Goal: Task Accomplishment & Management: Complete application form

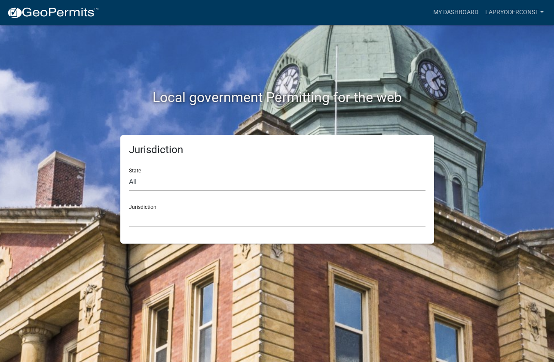
click at [133, 181] on select "All Colorado Georgia Indiana Iowa Kansas Minnesota Ohio South Carolina Wisconsin" at bounding box center [277, 182] width 296 height 18
select select "[US_STATE]"
click at [129, 173] on select "All Colorado Georgia Indiana Iowa Kansas Minnesota Ohio South Carolina Wisconsin" at bounding box center [277, 182] width 296 height 18
click at [151, 216] on select "City of Charlestown, Indiana City of Jeffersonville, Indiana City of Logansport…" at bounding box center [277, 219] width 296 height 18
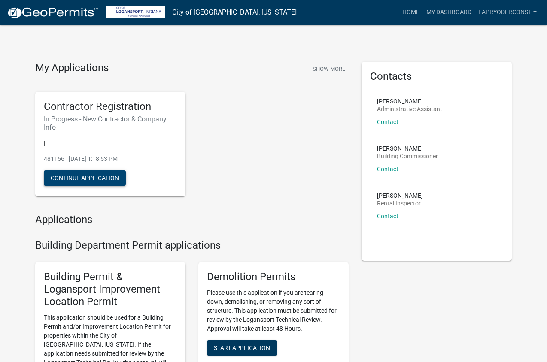
click at [81, 178] on button "Continue Application" at bounding box center [85, 177] width 82 height 15
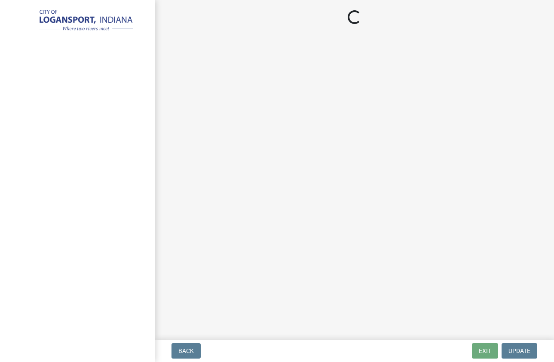
select select "IN"
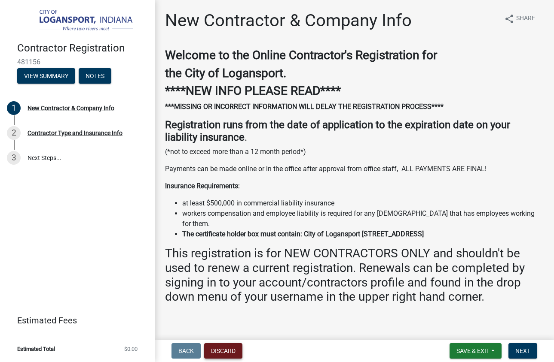
click at [227, 351] on button "Discard" at bounding box center [223, 351] width 38 height 15
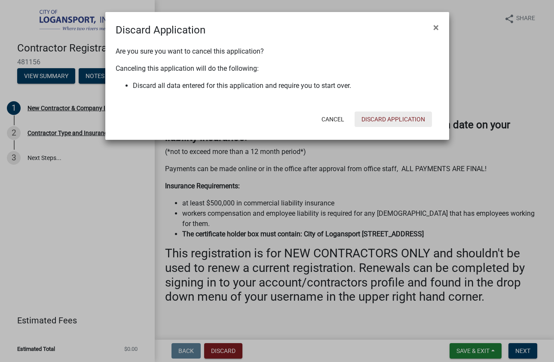
click at [404, 119] on button "Discard Application" at bounding box center [392, 119] width 77 height 15
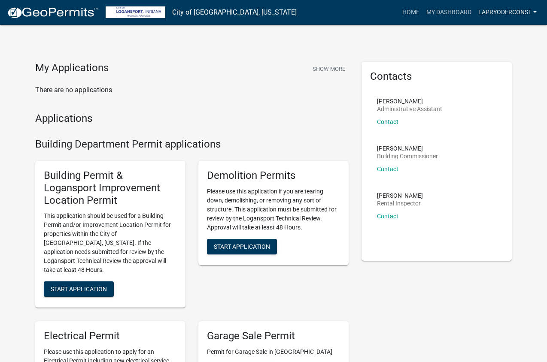
click at [520, 11] on link "LapRyoderconst" at bounding box center [507, 12] width 65 height 16
click at [488, 33] on link "Account" at bounding box center [506, 35] width 69 height 21
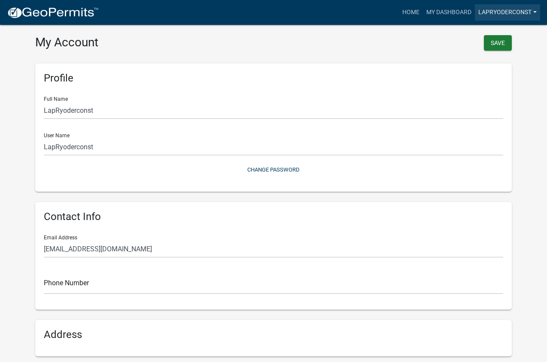
click at [512, 9] on link "LapRyoderconst" at bounding box center [507, 12] width 65 height 16
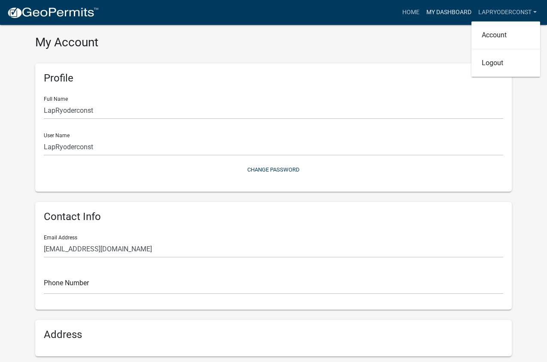
click at [454, 13] on link "My Dashboard" at bounding box center [449, 12] width 52 height 16
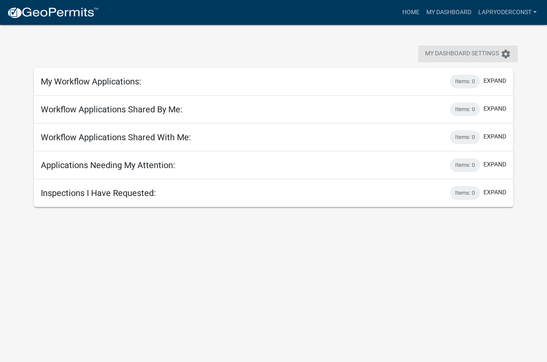
click at [511, 54] on button "My Dashboard Settings settings" at bounding box center [468, 54] width 100 height 17
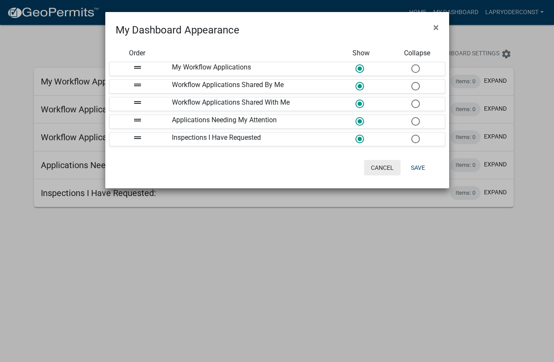
click at [381, 167] on button "Cancel" at bounding box center [382, 167] width 37 height 15
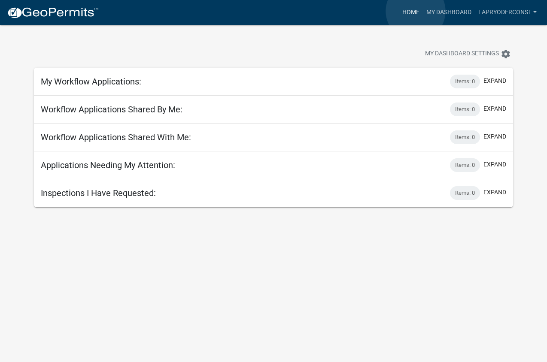
click at [416, 11] on link "Home" at bounding box center [411, 12] width 24 height 16
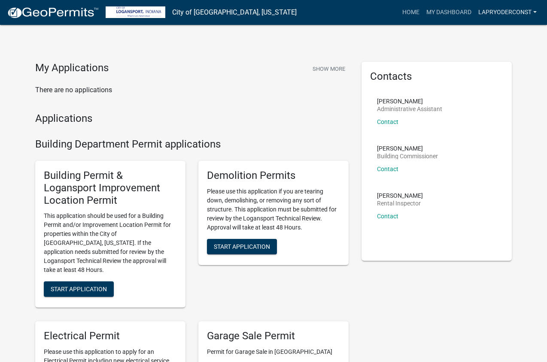
click at [506, 13] on link "LapRyoderconst" at bounding box center [507, 12] width 65 height 16
click at [496, 65] on link "Logout" at bounding box center [506, 63] width 69 height 21
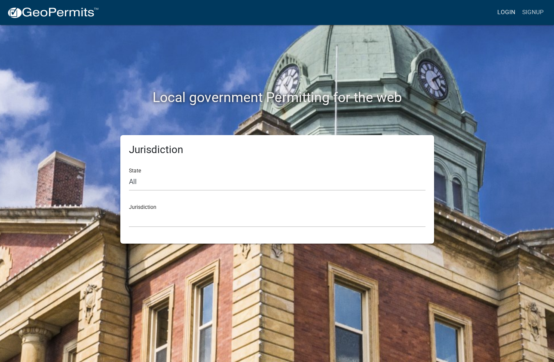
click at [509, 11] on link "Login" at bounding box center [505, 12] width 25 height 16
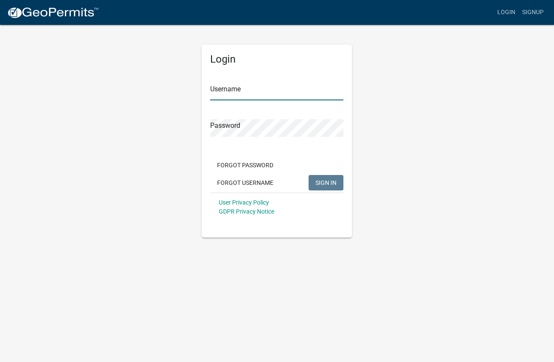
click at [270, 88] on input "Username" at bounding box center [276, 92] width 133 height 18
type input "RYODERCONSTRUCTION"
